Goal: Information Seeking & Learning: Understand process/instructions

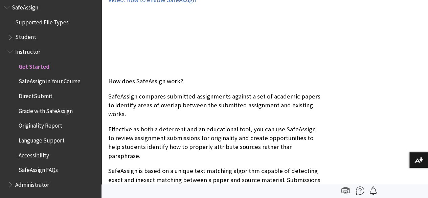
scroll to position [197, 0]
click at [35, 110] on span "Grade with SafeAssign" at bounding box center [46, 109] width 54 height 9
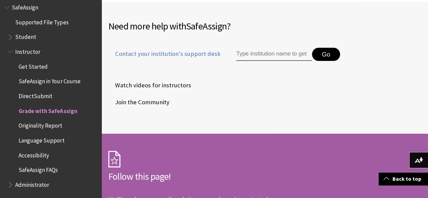
scroll to position [1377, 0]
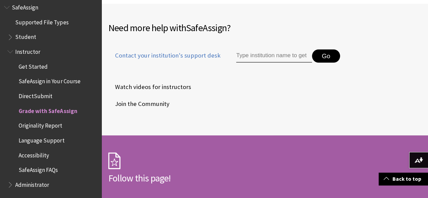
click at [36, 95] on span "DirectSubmit" at bounding box center [36, 94] width 34 height 9
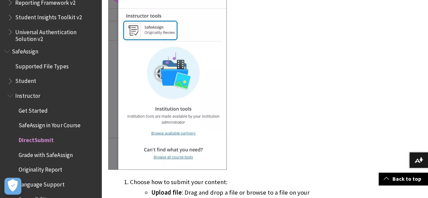
scroll to position [811, 0]
click at [19, 84] on span "Student" at bounding box center [25, 80] width 21 height 9
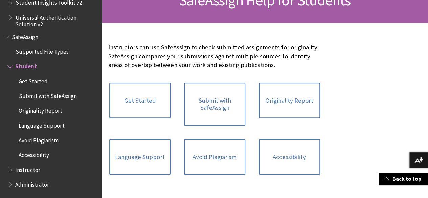
scroll to position [119, 0]
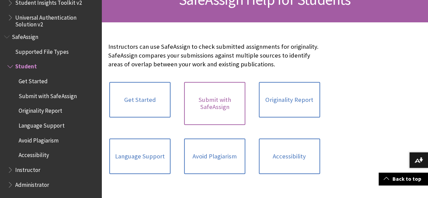
click at [194, 99] on link "Submit with SafeAssign" at bounding box center [214, 103] width 61 height 43
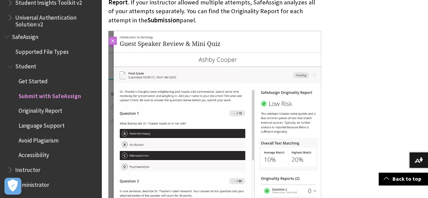
scroll to position [1234, 0]
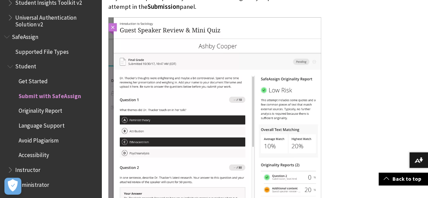
click at [48, 113] on span "Originality Report" at bounding box center [41, 109] width 44 height 9
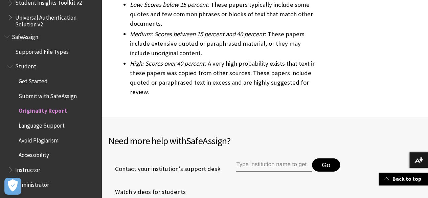
scroll to position [2417, 0]
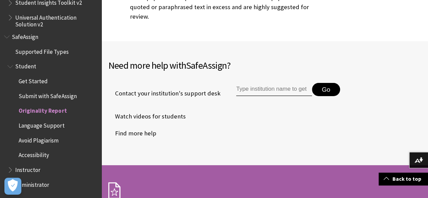
click at [154, 111] on span "Watch videos for students" at bounding box center [146, 116] width 77 height 10
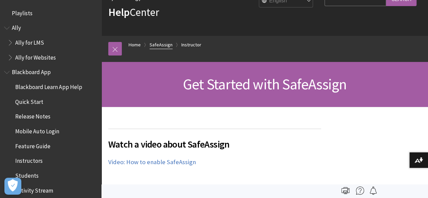
scroll to position [860, 0]
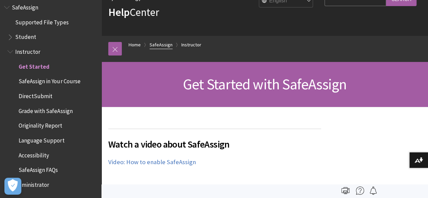
click at [154, 41] on link "SafeAssign" at bounding box center [160, 45] width 23 height 8
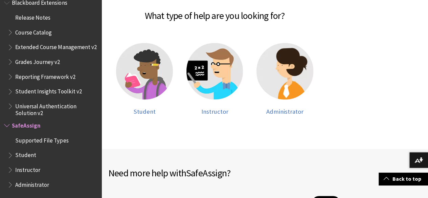
scroll to position [154, 0]
click at [155, 108] on span "Student" at bounding box center [144, 112] width 22 height 8
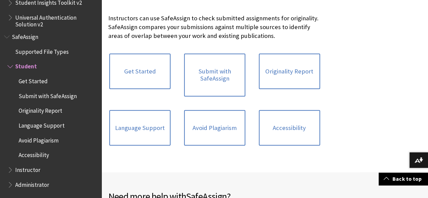
scroll to position [148, 0]
click at [259, 71] on link "Originality Report" at bounding box center [289, 71] width 61 height 36
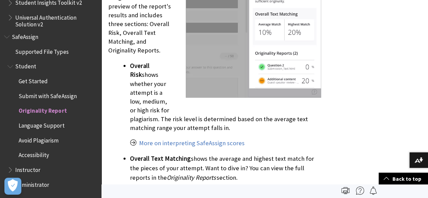
scroll to position [790, 0]
click at [210, 139] on p "More on interpreting SafeAssign scores" at bounding box center [225, 143] width 191 height 9
click at [212, 142] on link "More on interpreting SafeAssign scores" at bounding box center [191, 143] width 105 height 8
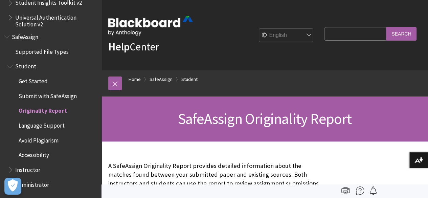
click at [348, 32] on input "Search Query" at bounding box center [355, 33] width 62 height 13
type input "check assessment for plagiarism"
click at [401, 33] on input "Search" at bounding box center [401, 33] width 30 height 13
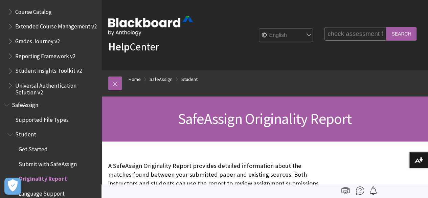
scroll to position [754, 0]
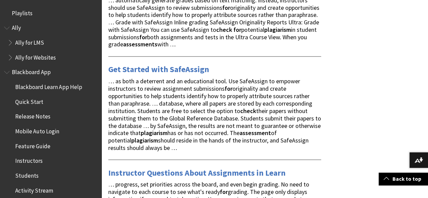
scroll to position [550, 0]
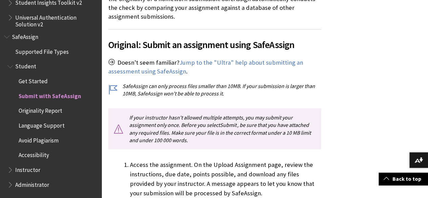
scroll to position [176, 0]
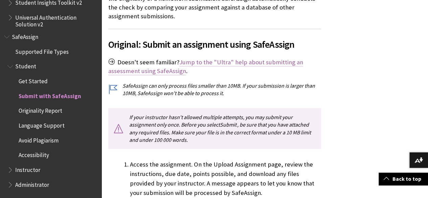
click at [235, 63] on link "Jump to the "Ultra" help about submitting an assessment using SafeAssign" at bounding box center [205, 66] width 195 height 17
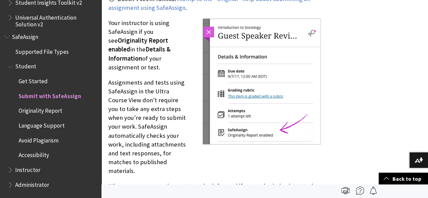
scroll to position [836, 0]
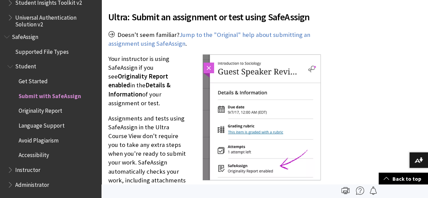
click at [241, 110] on img at bounding box center [261, 117] width 118 height 126
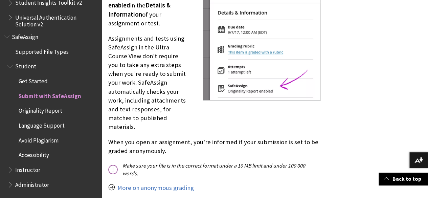
scroll to position [917, 0]
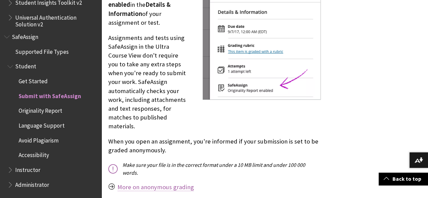
click at [176, 183] on link "More on anonymous grading" at bounding box center [155, 187] width 76 height 8
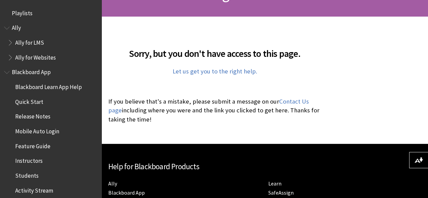
scroll to position [117, 0]
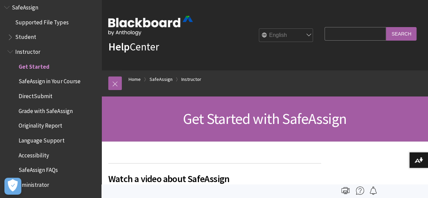
click at [44, 97] on span "DirectSubmit" at bounding box center [36, 94] width 34 height 9
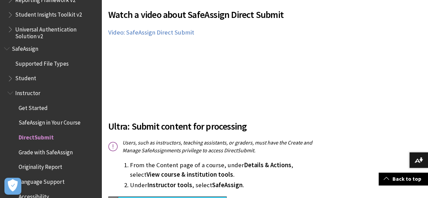
scroll to position [860, 0]
